Goal: Task Accomplishment & Management: Manage account settings

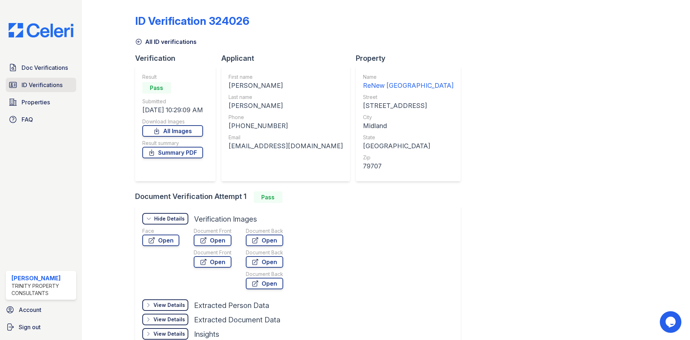
click at [37, 86] on span "ID Verifications" at bounding box center [42, 85] width 41 height 9
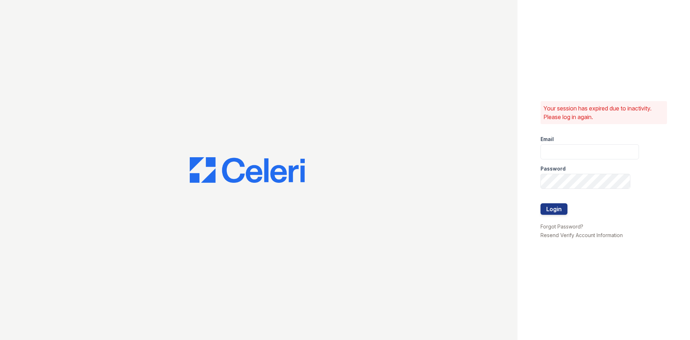
click at [40, 67] on div at bounding box center [259, 170] width 518 height 340
click at [559, 148] on input "email" at bounding box center [590, 151] width 98 height 15
type input "[EMAIL_ADDRESS][DOMAIN_NAME]"
click at [541, 203] on button "Login" at bounding box center [554, 209] width 27 height 12
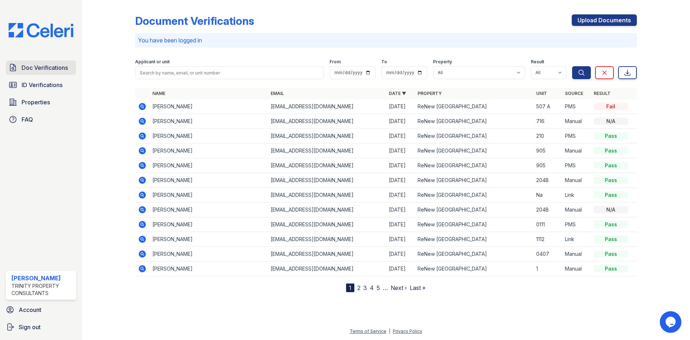
click at [56, 68] on span "Doc Verifications" at bounding box center [45, 67] width 46 height 9
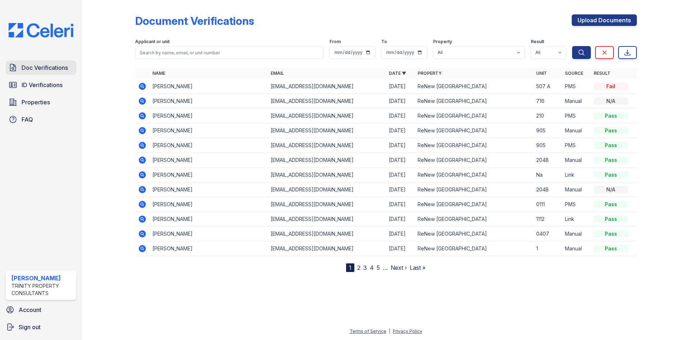
click at [52, 70] on span "Doc Verifications" at bounding box center [45, 67] width 46 height 9
click at [47, 84] on span "ID Verifications" at bounding box center [42, 85] width 41 height 9
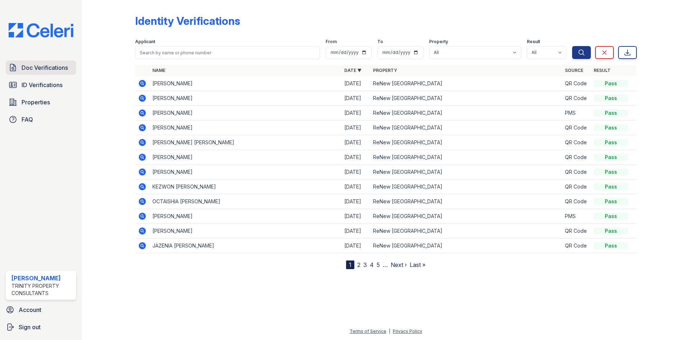
click at [46, 67] on span "Doc Verifications" at bounding box center [45, 67] width 46 height 9
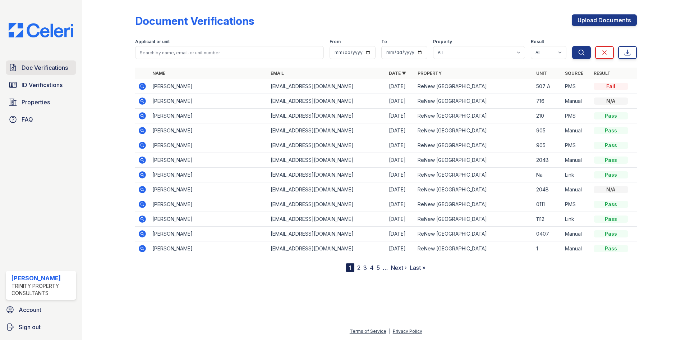
click at [51, 68] on span "Doc Verifications" at bounding box center [45, 67] width 46 height 9
